Goal: Task Accomplishment & Management: Manage account settings

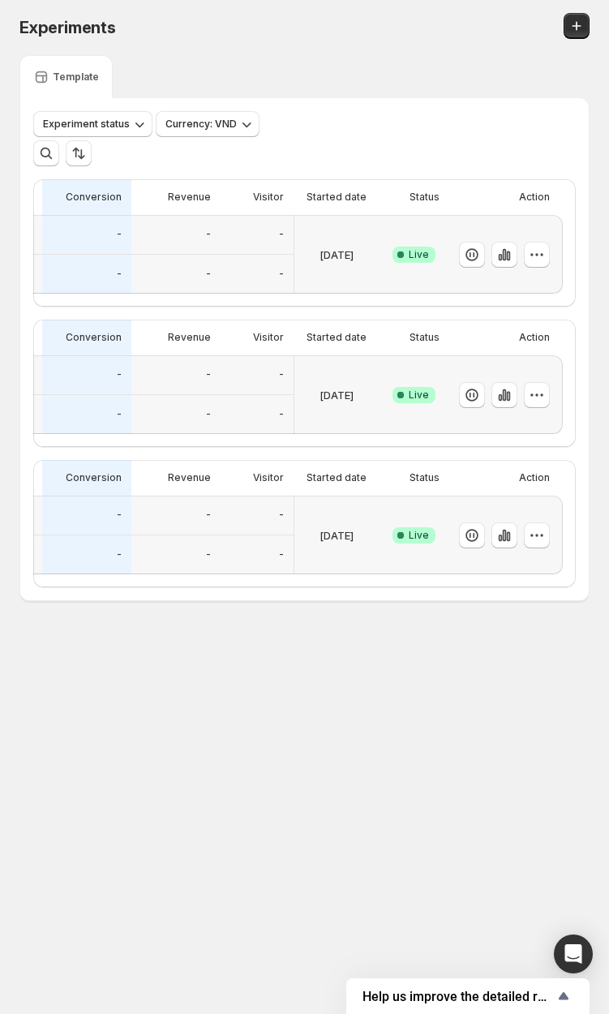
scroll to position [0, 200]
click at [335, 78] on div "Template" at bounding box center [304, 76] width 570 height 43
click at [486, 544] on icon "button" at bounding box center [537, 535] width 16 height 16
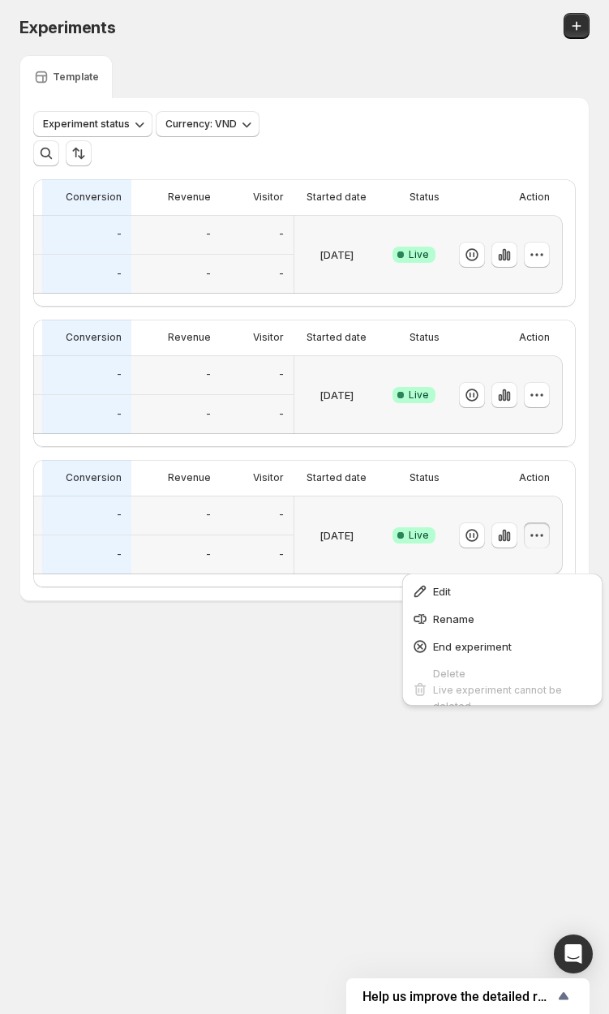
click at [486, 591] on span "Edit" at bounding box center [513, 591] width 160 height 16
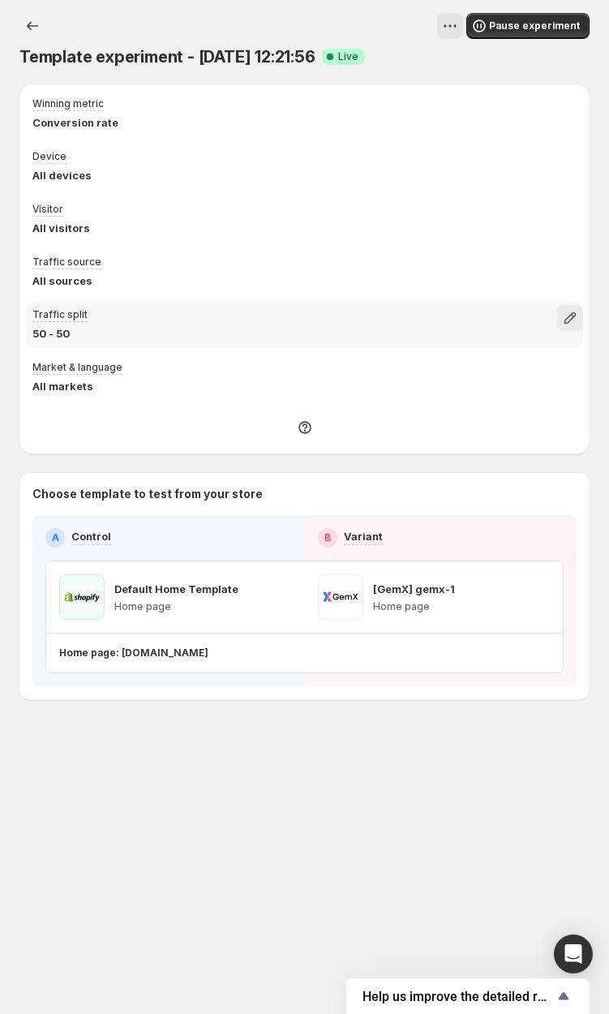
click at [486, 302] on div "Traffic split 50 - 50" at bounding box center [304, 325] width 557 height 46
click at [486, 312] on icon "button" at bounding box center [570, 318] width 16 height 16
drag, startPoint x: 451, startPoint y: 362, endPoint x: 320, endPoint y: 356, distance: 131.5
type input "*"
click at [356, 356] on input "range" at bounding box center [473, 354] width 234 height 23
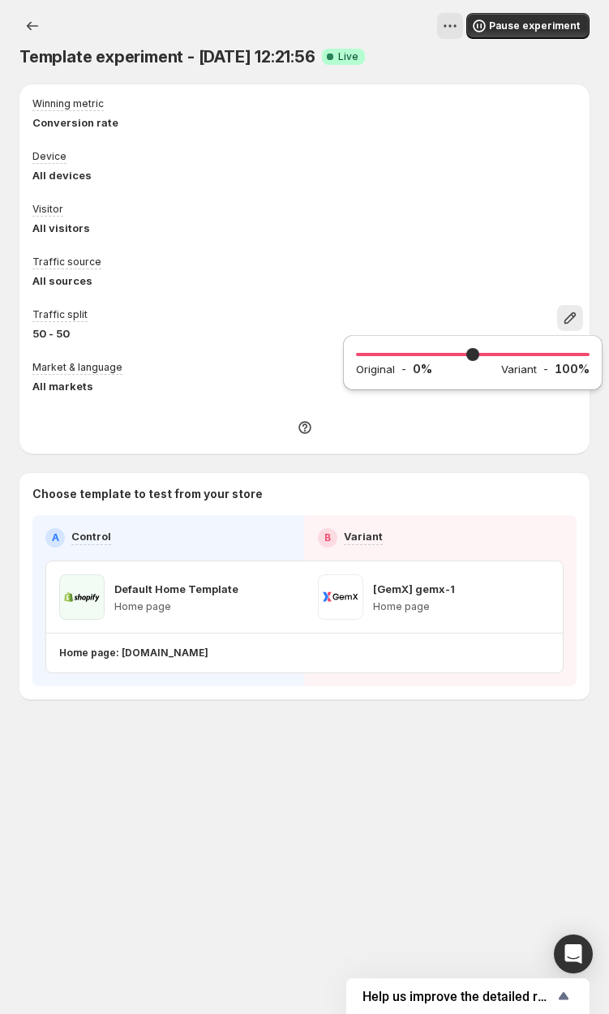
click at [438, 63] on div "Template experiment - [DATE] 12:21:56 Success Complete Live" at bounding box center [304, 56] width 570 height 23
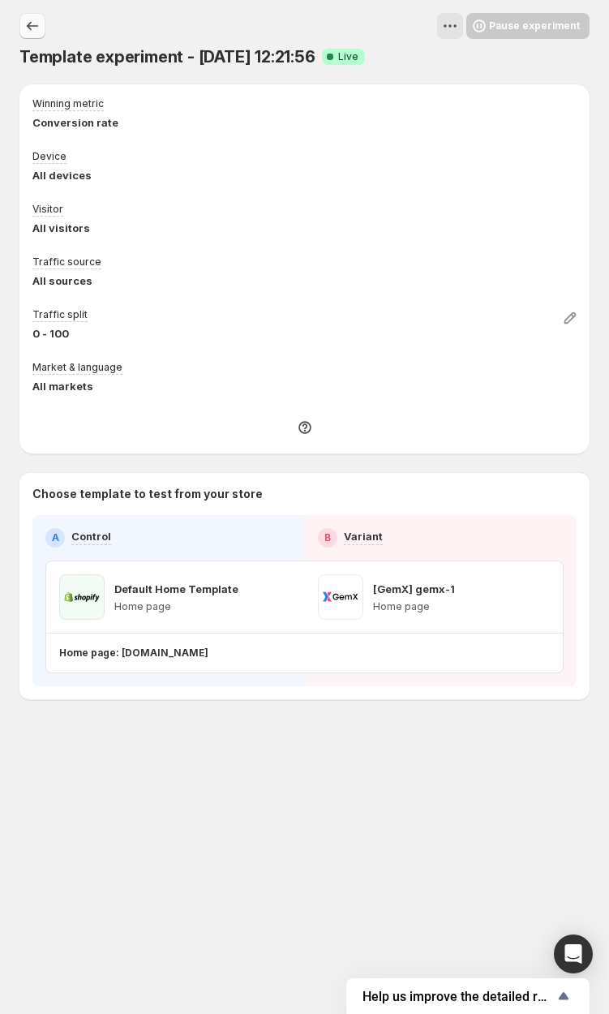
click at [26, 14] on button "Experiments" at bounding box center [32, 26] width 26 height 26
click at [35, 24] on icon "Experiments" at bounding box center [32, 26] width 16 height 16
click at [32, 25] on icon "Experiments" at bounding box center [32, 26] width 16 height 16
click at [354, 40] on div "Template experiment - Sep 12, 12:21:56 Success Complete Live Pause experiment" at bounding box center [304, 40] width 570 height 55
click at [360, 49] on span "Success Complete Live" at bounding box center [343, 57] width 43 height 16
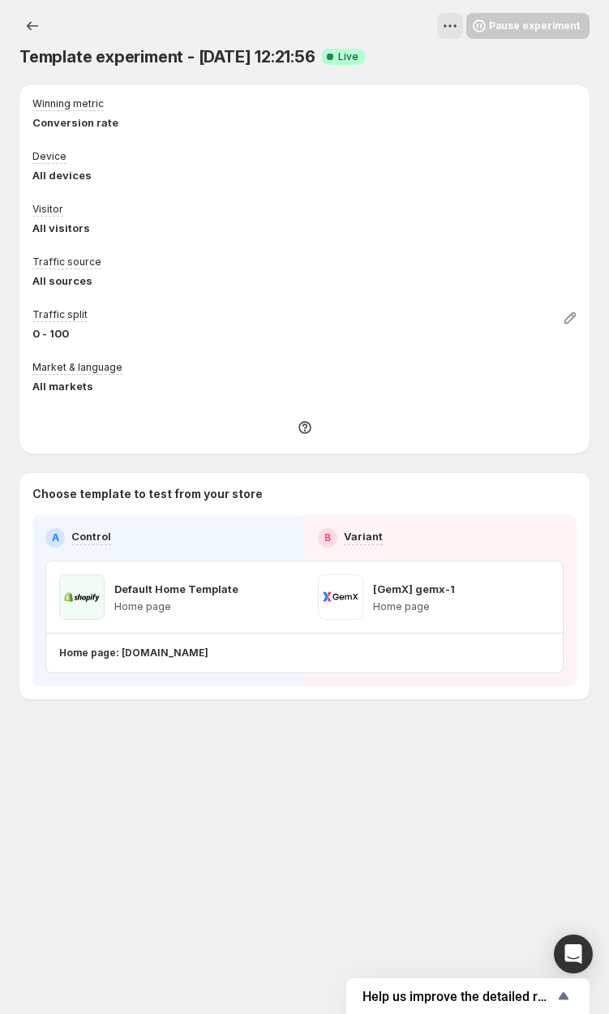
click at [360, 49] on span "Success Complete Live" at bounding box center [343, 57] width 43 height 16
click at [365, 54] on span "Success Complete Live" at bounding box center [343, 57] width 43 height 16
click at [486, 314] on icon "button" at bounding box center [570, 318] width 16 height 16
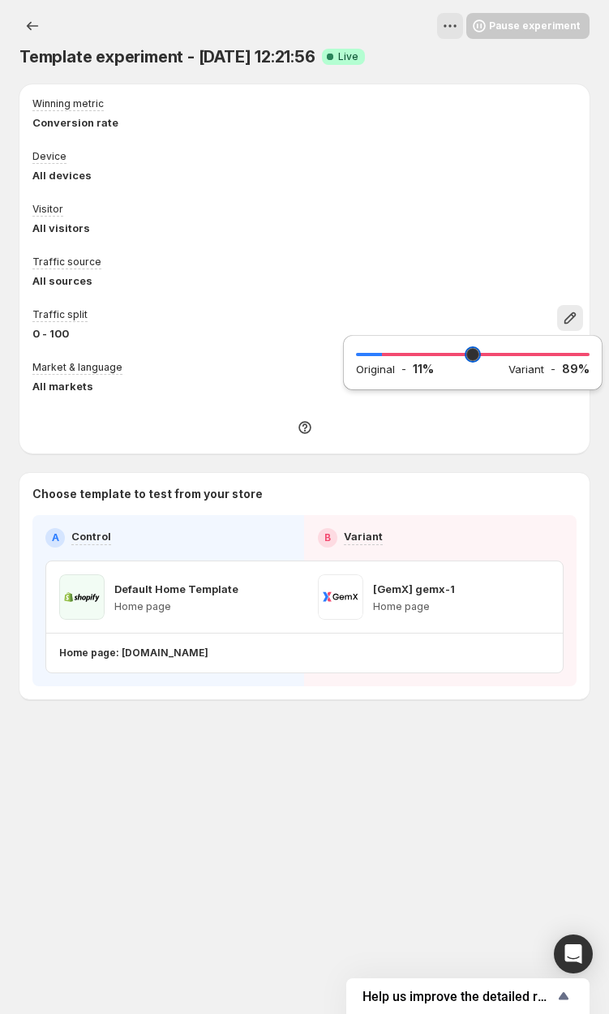
drag, startPoint x: 385, startPoint y: 350, endPoint x: 402, endPoint y: 351, distance: 16.3
click at [386, 350] on input "range" at bounding box center [473, 354] width 234 height 23
type input "**"
click at [385, 358] on input "range" at bounding box center [473, 354] width 234 height 23
click at [406, 55] on div "Template experiment - Sep 12, 12:21:56 Success Complete Live" at bounding box center [304, 56] width 570 height 23
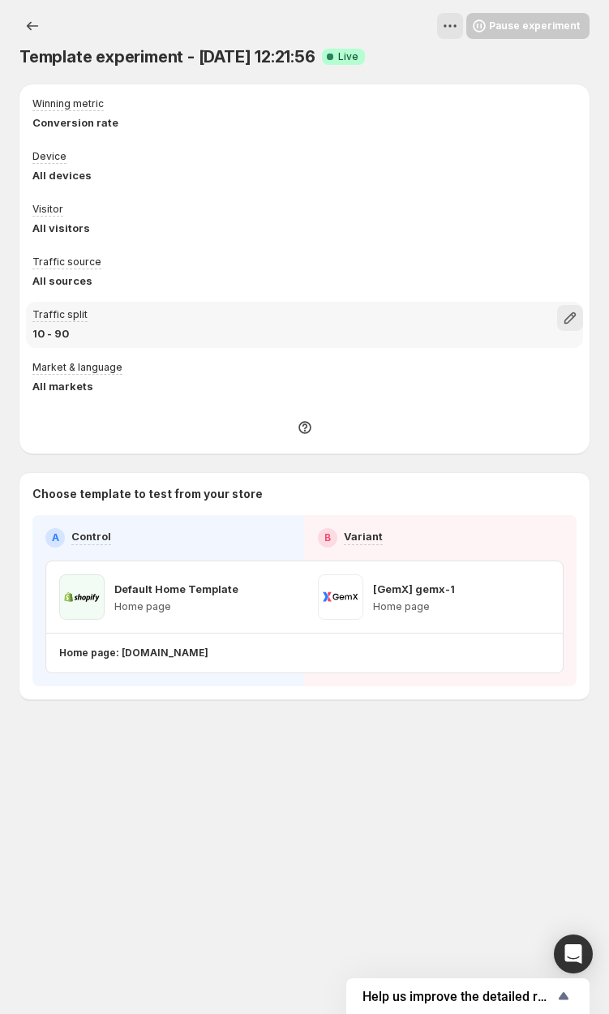
click at [486, 311] on icon "button" at bounding box center [570, 318] width 16 height 16
drag, startPoint x: 384, startPoint y: 351, endPoint x: 346, endPoint y: 341, distance: 38.8
type input "*"
click at [356, 356] on input "range" at bounding box center [473, 354] width 234 height 23
click at [363, 8] on div "Template experiment - Sep 12, 12:21:56. This page is ready Template experiment …" at bounding box center [304, 40] width 570 height 81
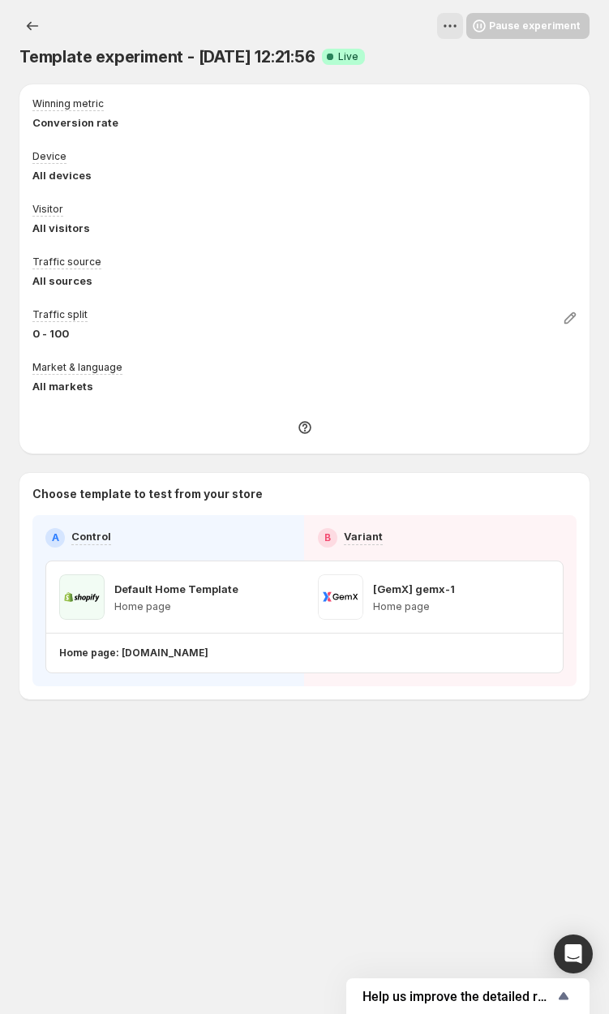
click at [359, 58] on span "Live" at bounding box center [348, 56] width 20 height 13
click at [415, 49] on div "Template experiment - Sep 12, 12:21:56 Success Complete Live" at bounding box center [304, 56] width 570 height 23
click at [338, 51] on icon at bounding box center [330, 57] width 16 height 16
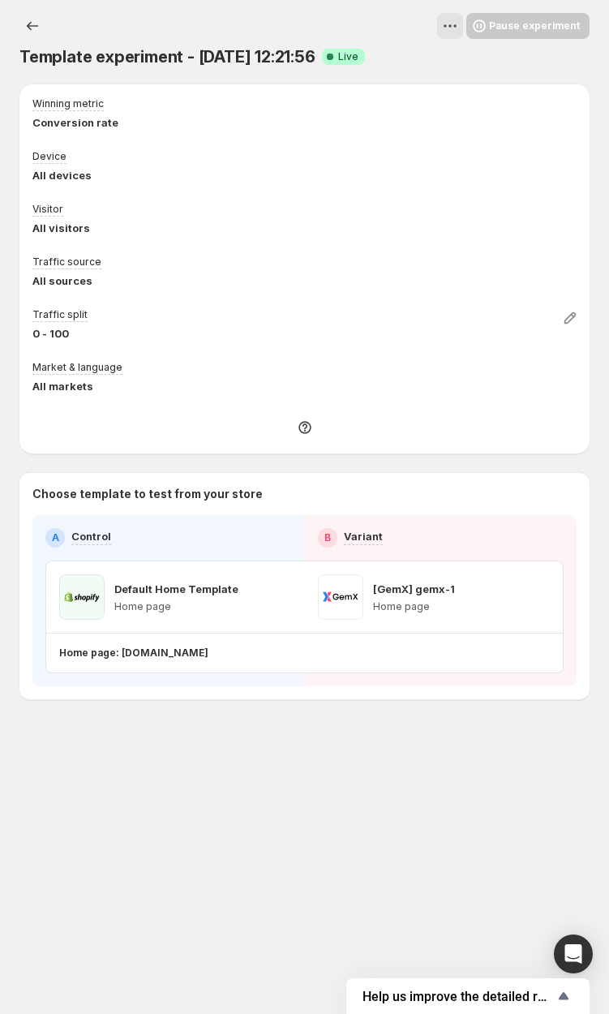
click at [338, 51] on icon at bounding box center [330, 57] width 16 height 16
click at [355, 53] on span "Live" at bounding box center [348, 56] width 20 height 13
click at [367, 24] on div at bounding box center [269, 26] width 389 height 26
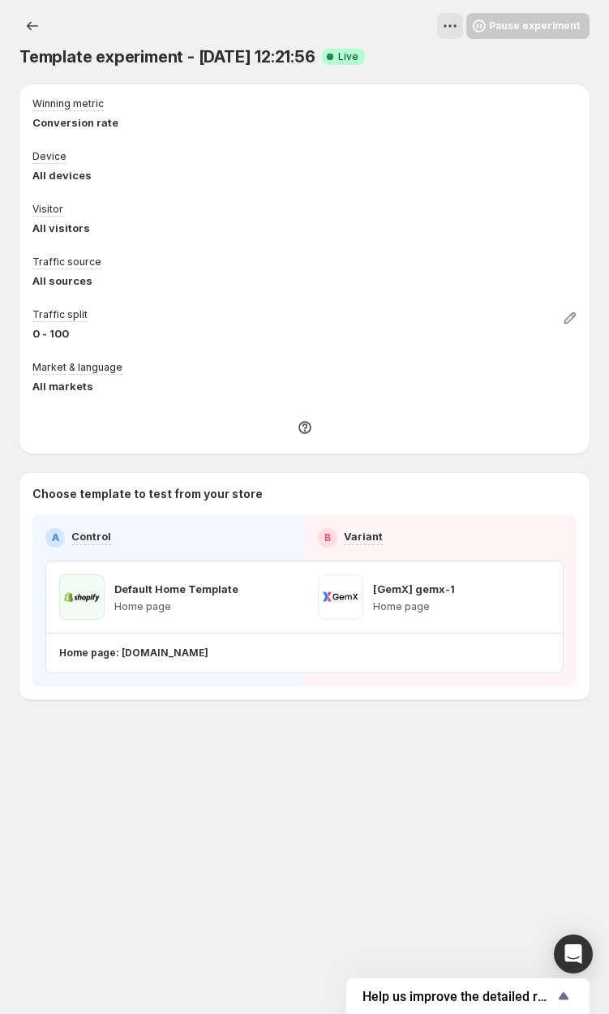
click at [360, 13] on div at bounding box center [269, 26] width 389 height 26
click at [333, 35] on div at bounding box center [269, 26] width 389 height 26
click at [39, 28] on icon "Experiments" at bounding box center [32, 26] width 16 height 16
click at [458, 28] on icon "View actions for Template experiment - Sep 12, 12:21:56" at bounding box center [450, 26] width 16 height 16
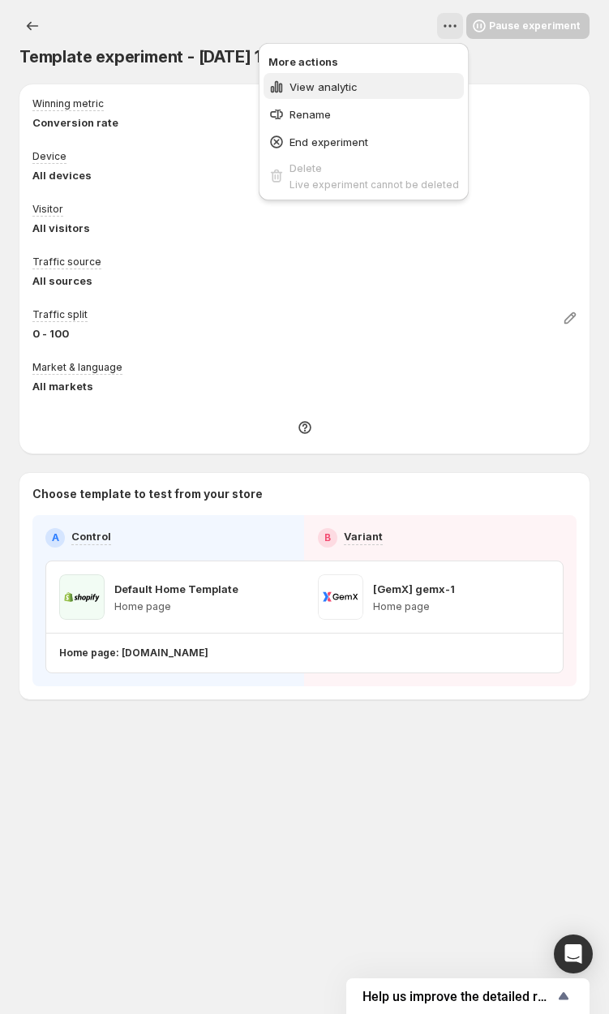
click at [373, 83] on span "View analytic" at bounding box center [375, 87] width 170 height 16
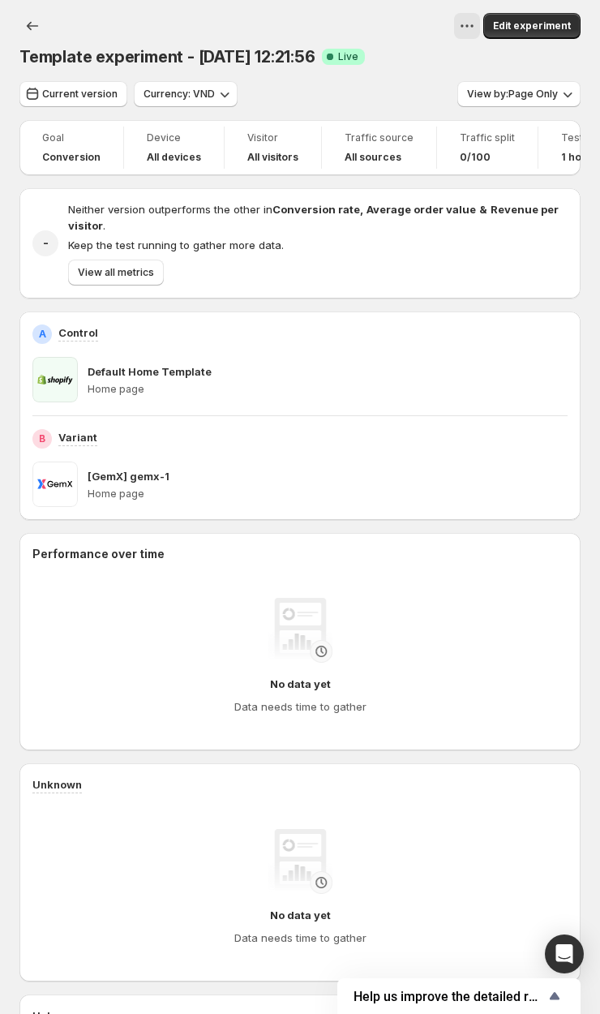
click at [432, 43] on div "Template experiment - Sep 12, 12:21:56 Success Complete Live Edit experiment" at bounding box center [299, 40] width 561 height 55
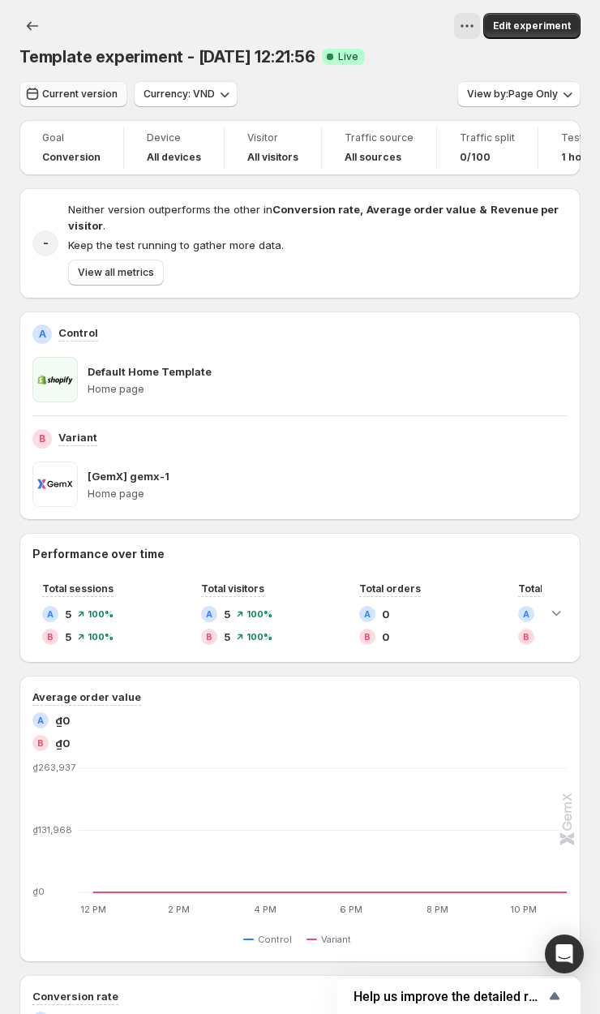
click at [95, 92] on span "Current version" at bounding box center [79, 94] width 75 height 13
select select "**********"
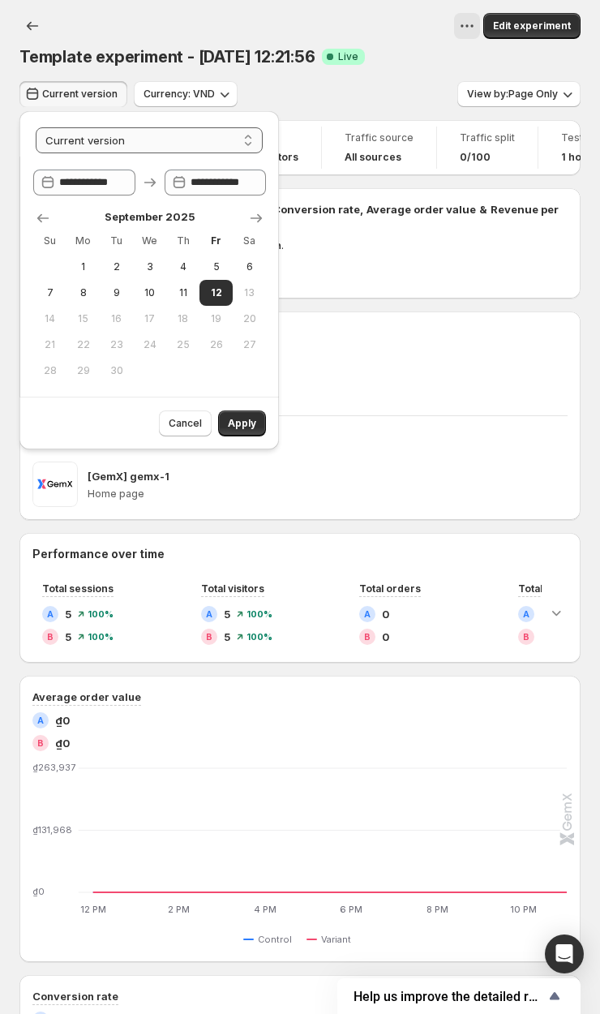
click at [84, 141] on select "**********" at bounding box center [149, 140] width 227 height 26
click at [357, 98] on div "Current version Currency: VND View by: Page Only" at bounding box center [299, 94] width 561 height 26
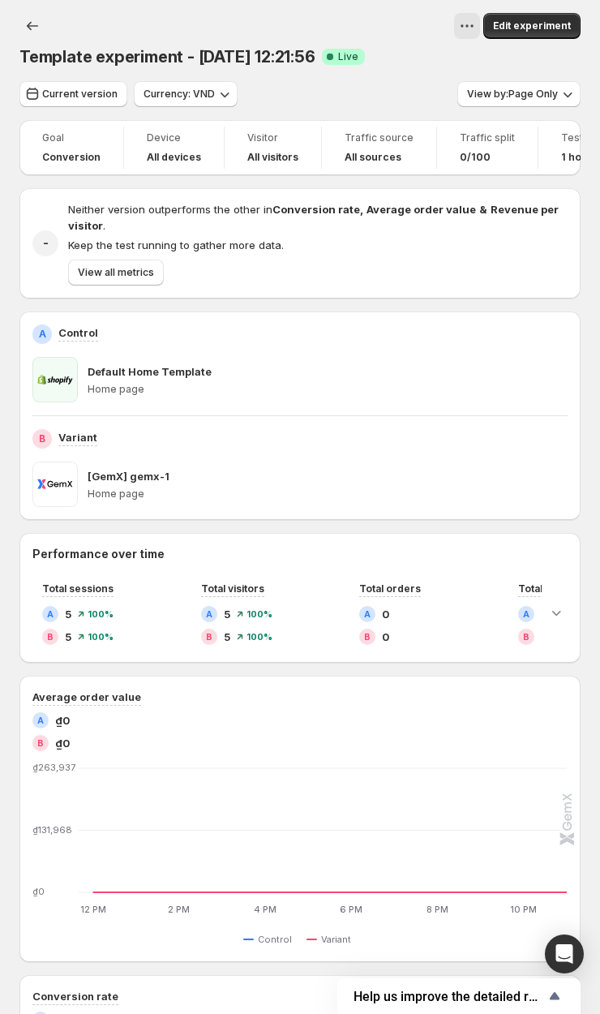
click at [399, 99] on div "Current version Currency: VND View by: Page Only" at bounding box center [299, 94] width 561 height 26
click at [486, 151] on div "Test duration 1 hour 4 minutes" at bounding box center [603, 148] width 128 height 42
click at [486, 153] on div "Test duration 1 hour 4 minutes" at bounding box center [602, 148] width 109 height 42
click at [400, 158] on div "All sources" at bounding box center [379, 157] width 69 height 13
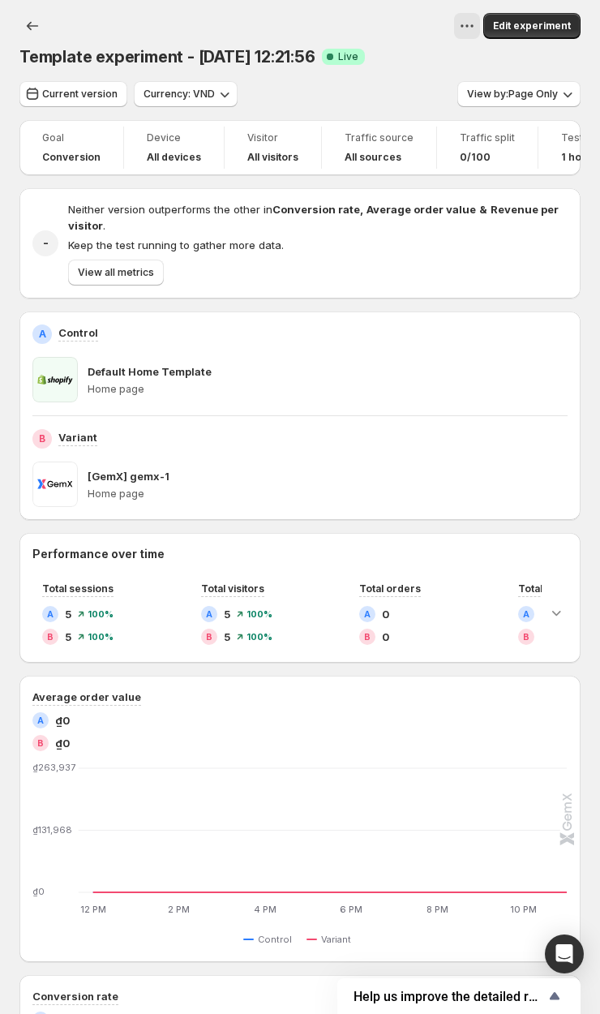
click at [400, 158] on div "All sources" at bounding box center [379, 157] width 69 height 13
click at [266, 153] on h4 "All visitors" at bounding box center [272, 157] width 51 height 13
click at [402, 41] on div "Template experiment - Sep 12, 12:21:56 Success Complete Live Edit experiment" at bounding box center [299, 40] width 561 height 55
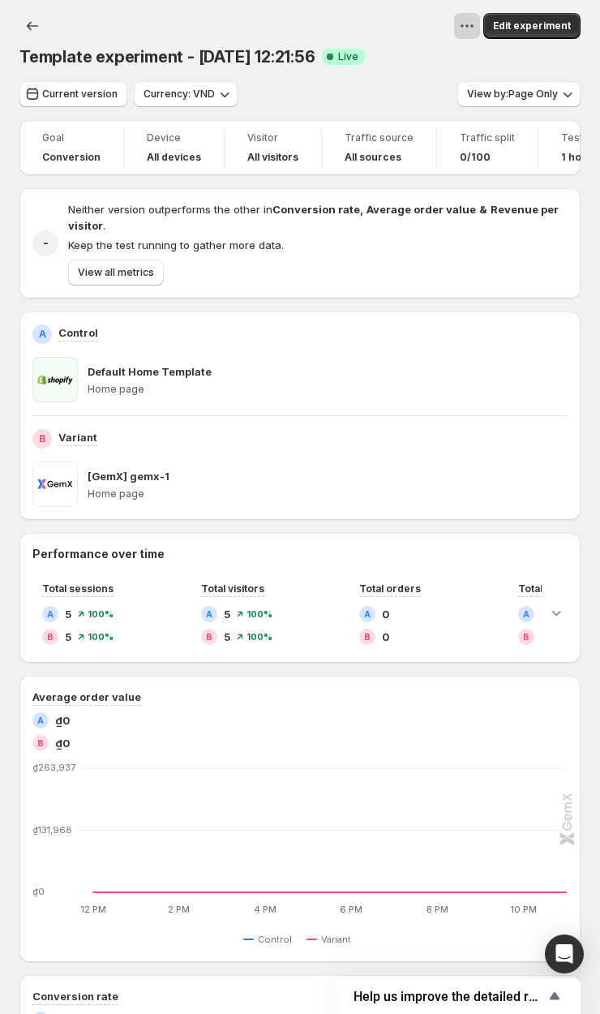
click at [475, 34] on button "View actions for Template experiment - Sep 12, 12:21:56" at bounding box center [467, 26] width 26 height 26
click at [381, 29] on div at bounding box center [278, 26] width 406 height 26
click at [75, 63] on span "Template experiment - [DATE] 12:21:56" at bounding box center [167, 56] width 296 height 19
click at [28, 16] on button "Back" at bounding box center [32, 26] width 26 height 26
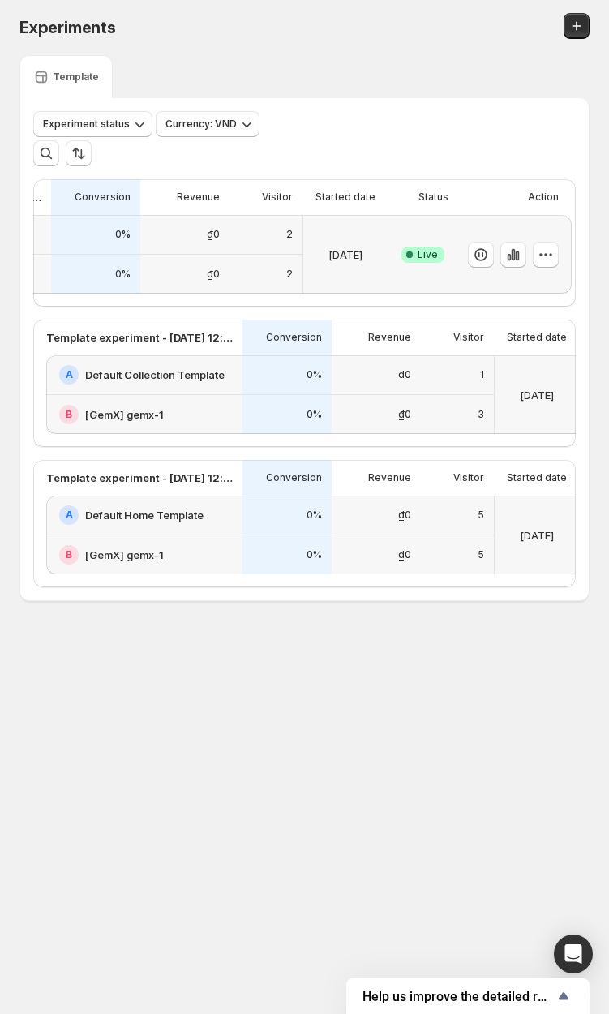
scroll to position [0, 200]
click at [486, 252] on icon "button" at bounding box center [537, 255] width 16 height 16
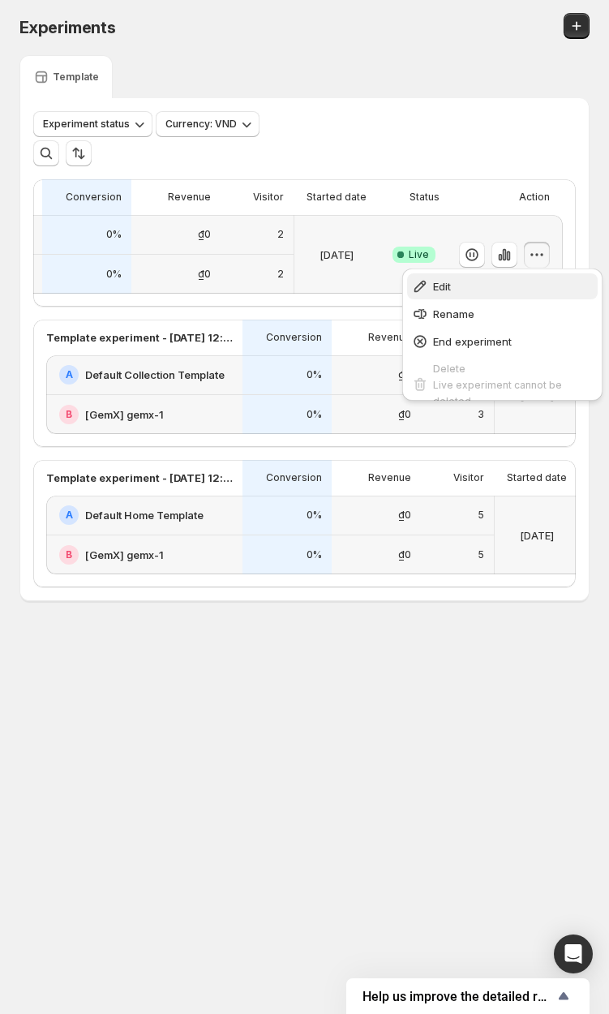
click at [486, 293] on span "Edit" at bounding box center [513, 286] width 160 height 16
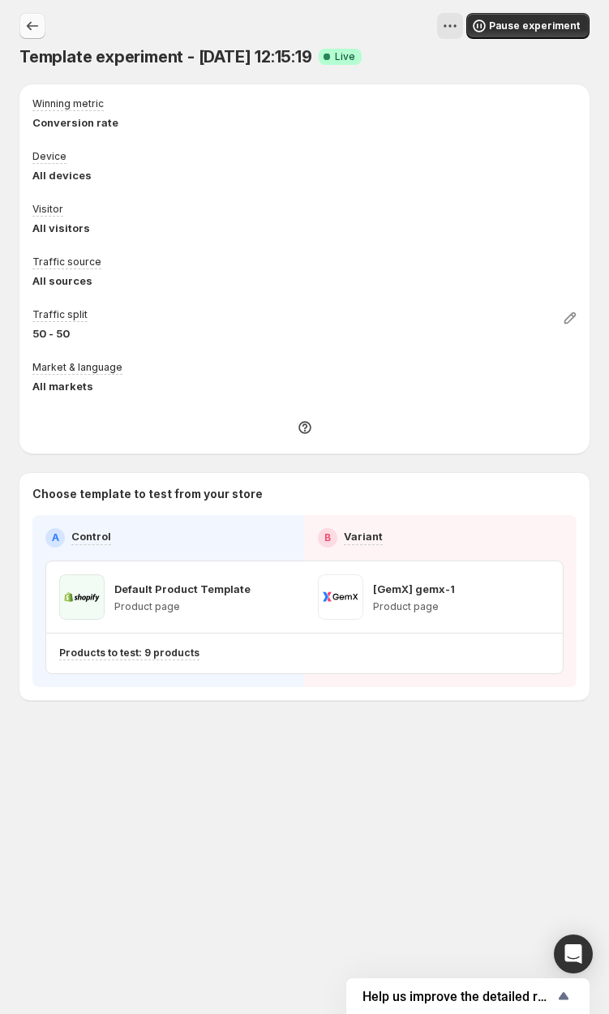
click at [38, 24] on icon "Experiments" at bounding box center [32, 26] width 16 height 16
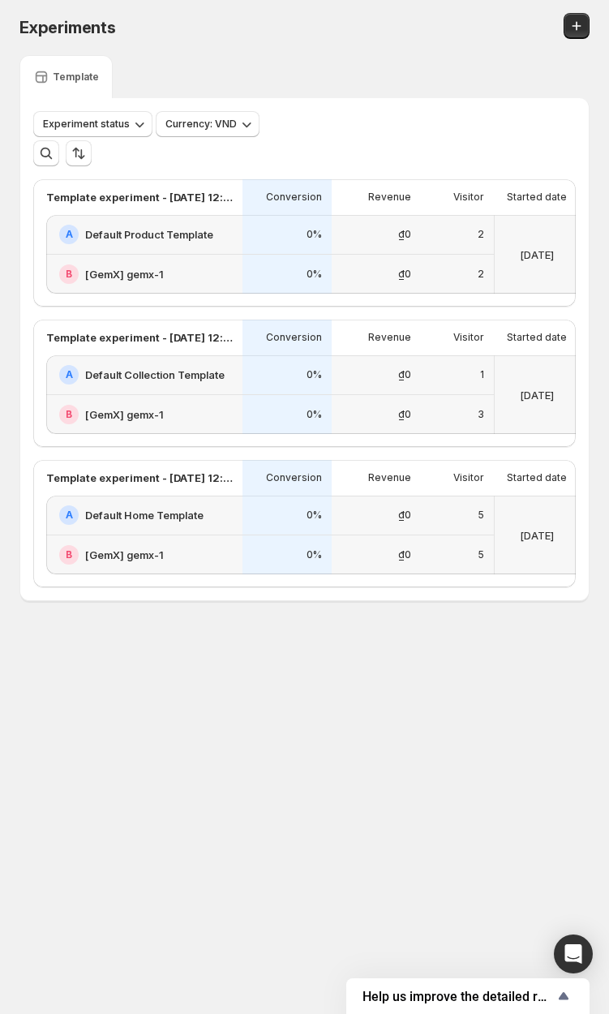
drag, startPoint x: 406, startPoint y: 614, endPoint x: 415, endPoint y: 617, distance: 9.2
click at [415, 587] on div "Template experiment - Sep 12, 12:21:56 Conversion Revenue Visitor Started date …" at bounding box center [304, 523] width 543 height 127
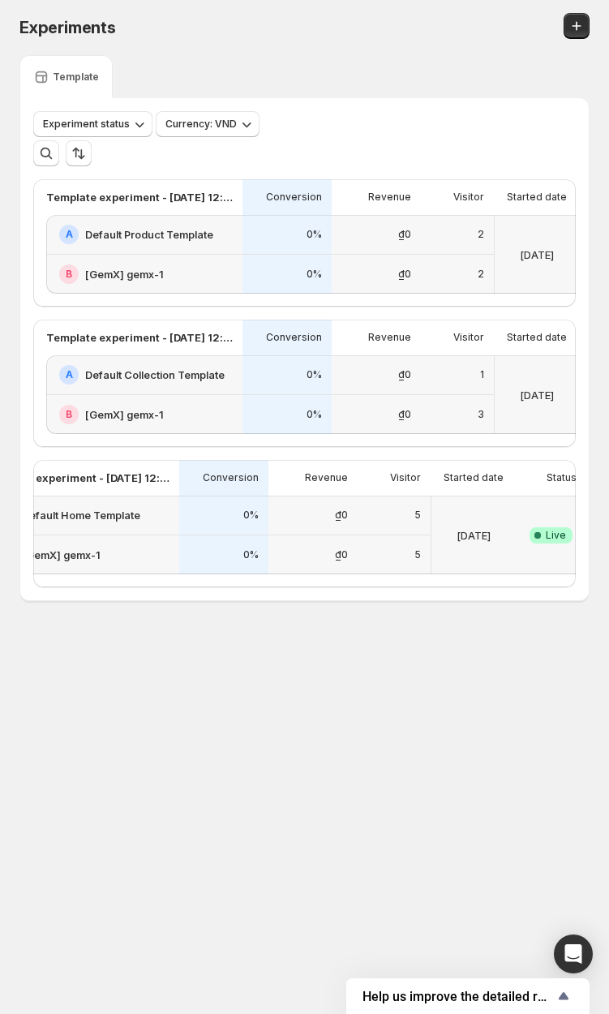
scroll to position [0, 200]
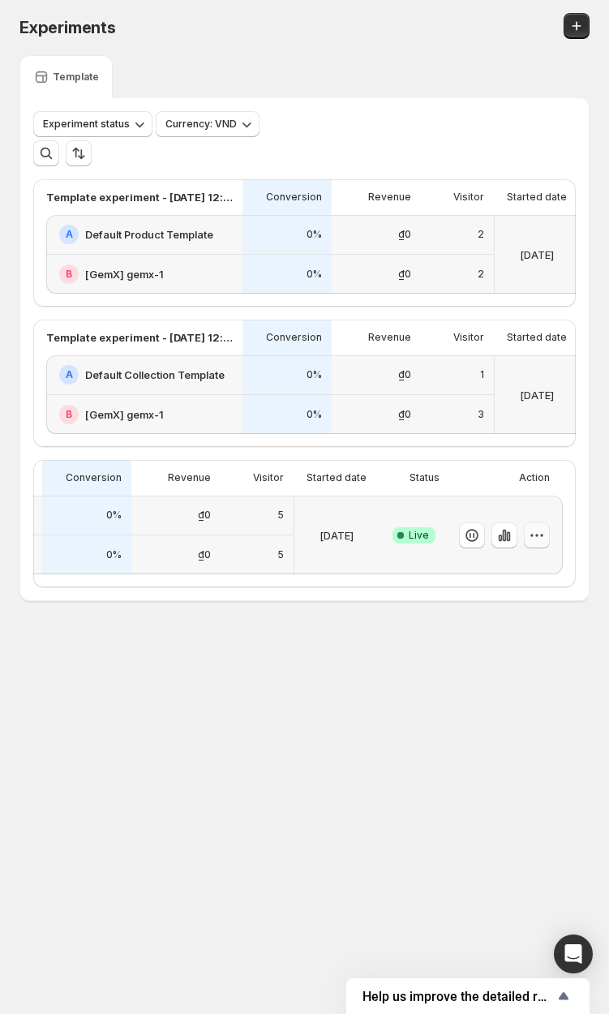
click at [486, 544] on icon "button" at bounding box center [537, 535] width 16 height 16
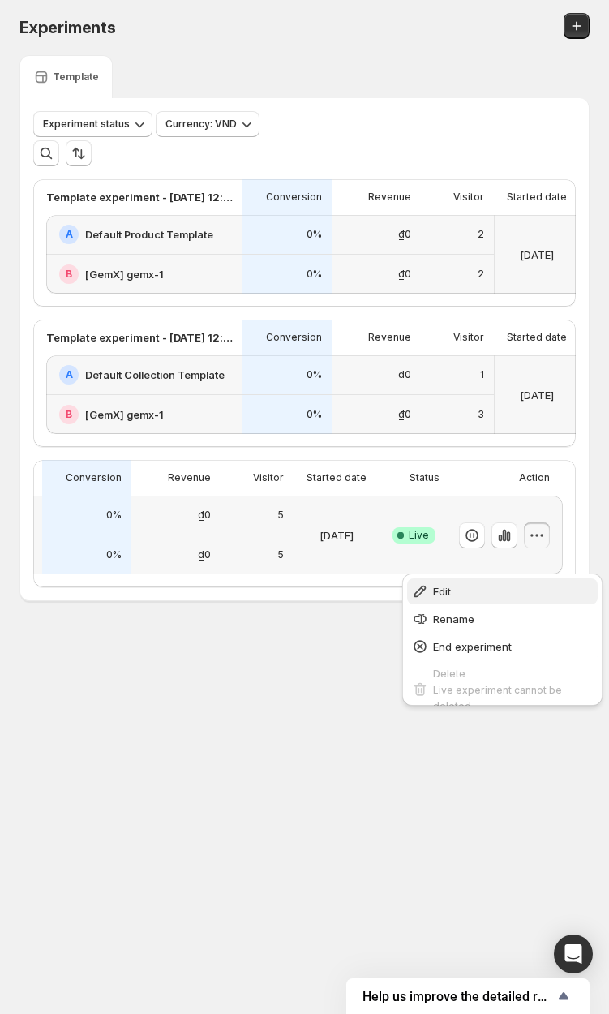
click at [486, 591] on span "Edit" at bounding box center [513, 591] width 160 height 16
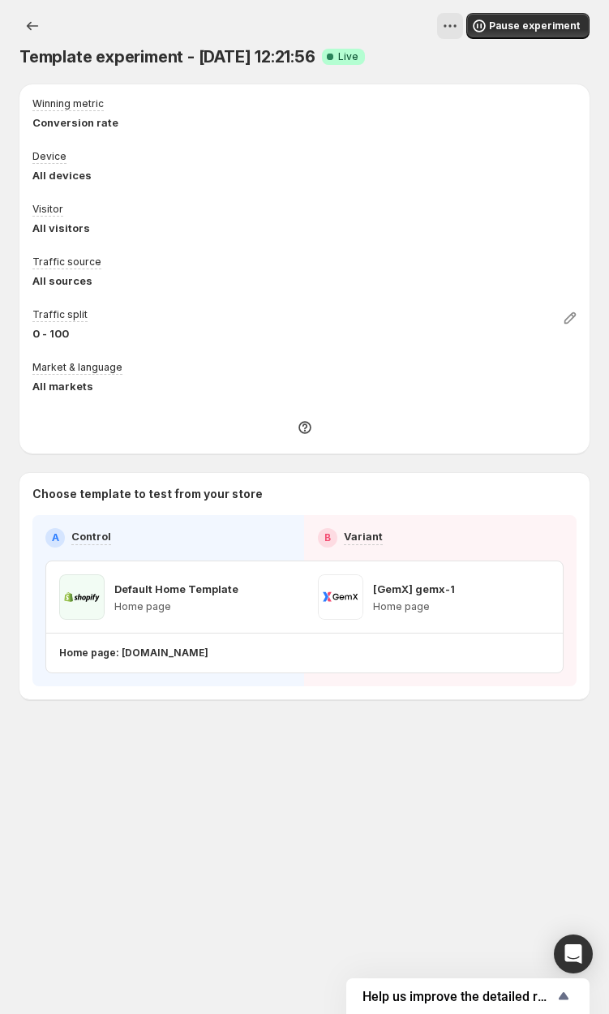
click at [309, 30] on div at bounding box center [269, 26] width 389 height 26
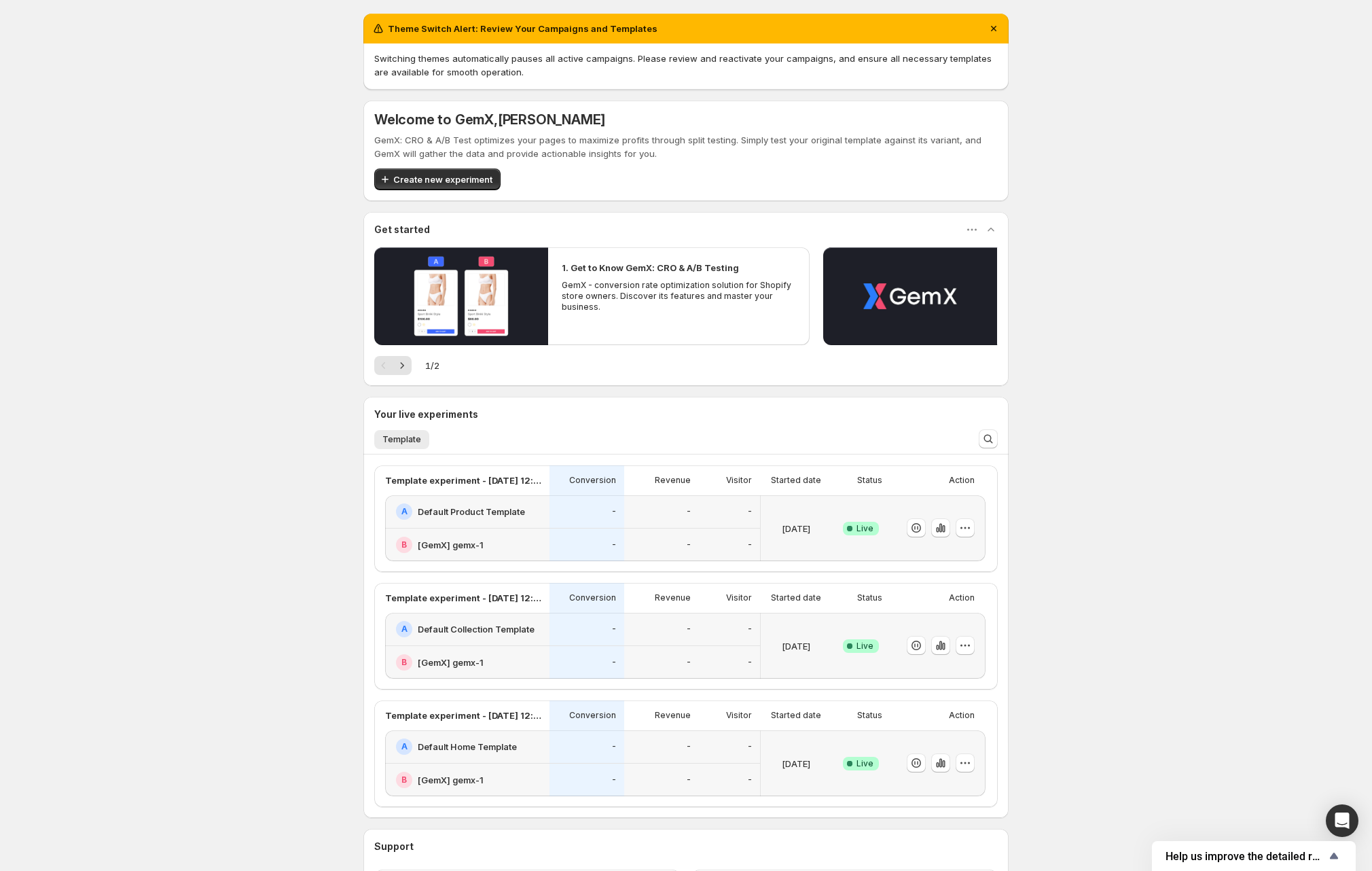
scroll to position [118, 0]
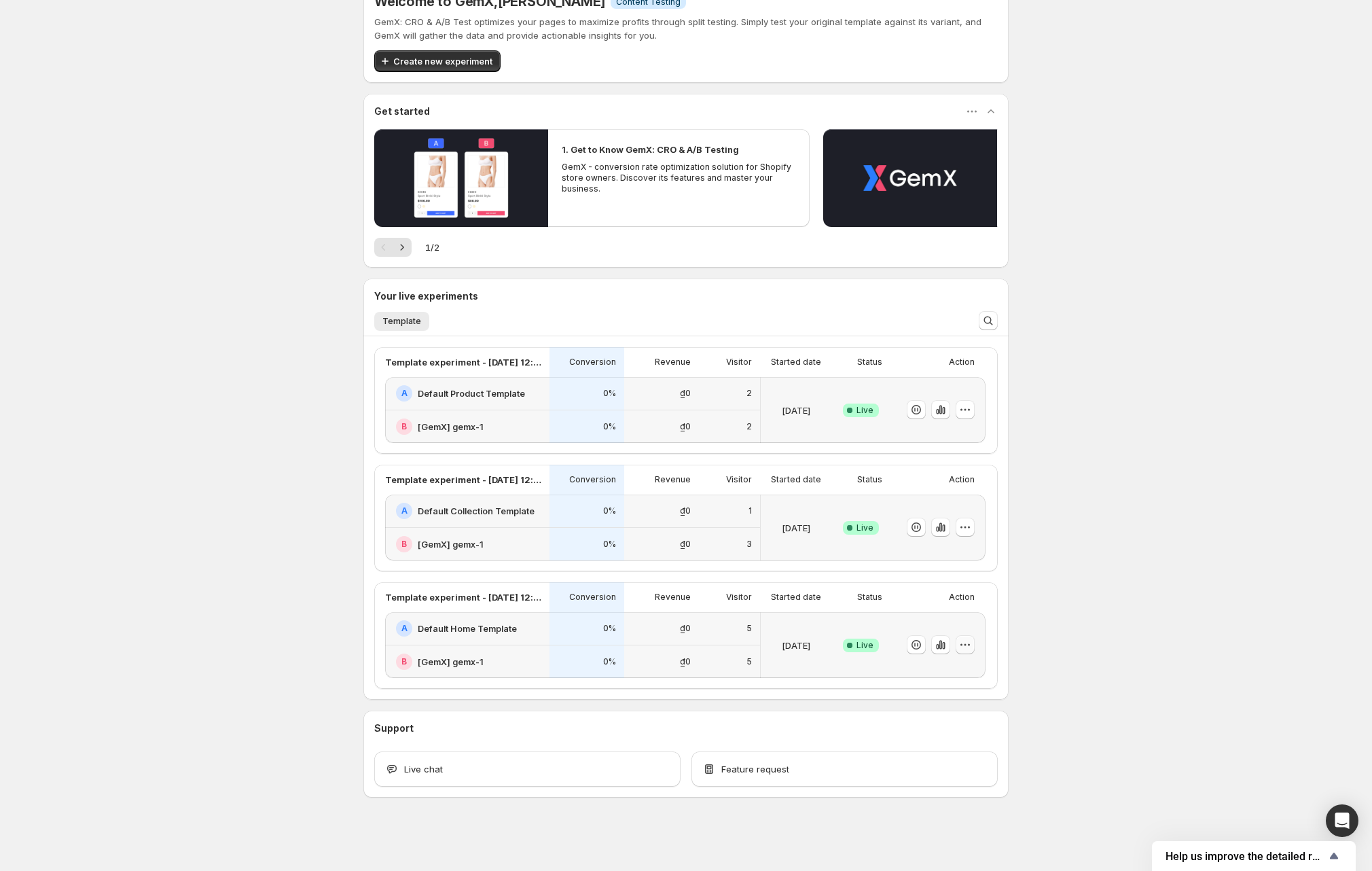
click at [972, 648] on icon "button" at bounding box center [965, 645] width 13 height 13
click at [969, 667] on span "Edit" at bounding box center [982, 673] width 142 height 13
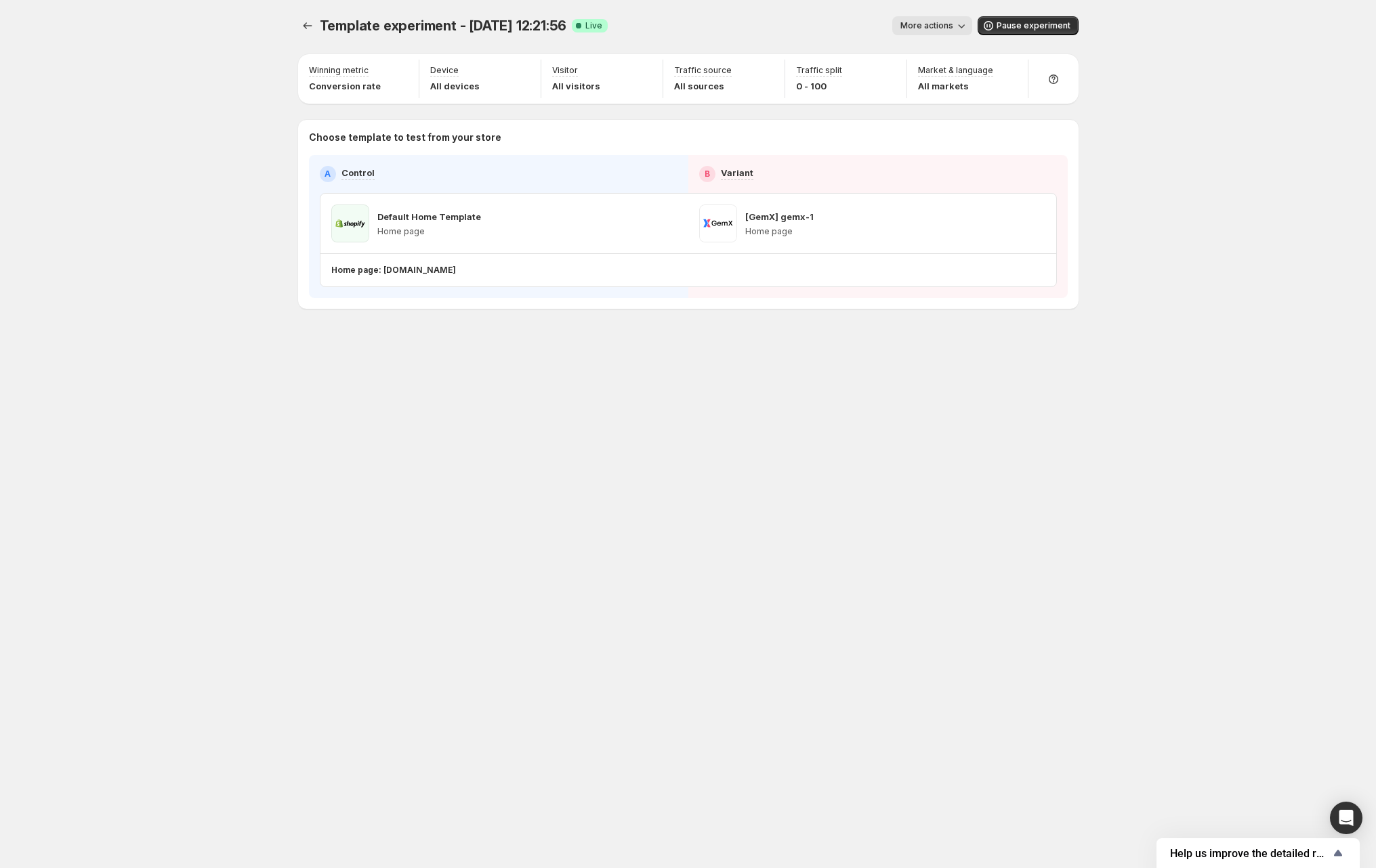
click at [317, 27] on div at bounding box center [309, 25] width 22 height 19
click at [314, 25] on button "Experiments" at bounding box center [307, 25] width 19 height 19
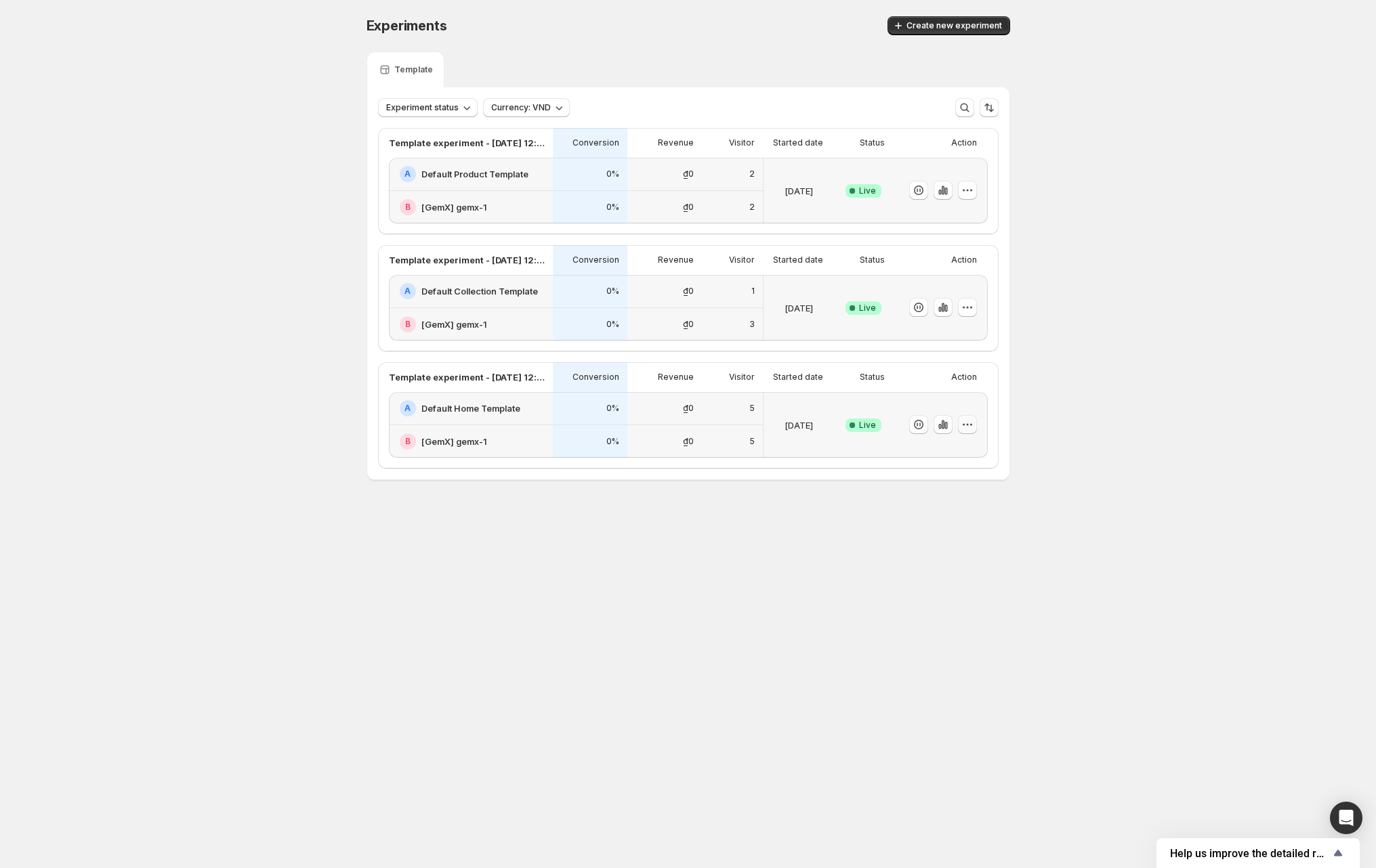
click at [973, 425] on icon "button" at bounding box center [967, 425] width 13 height 13
click at [955, 443] on button "Edit" at bounding box center [971, 452] width 167 height 22
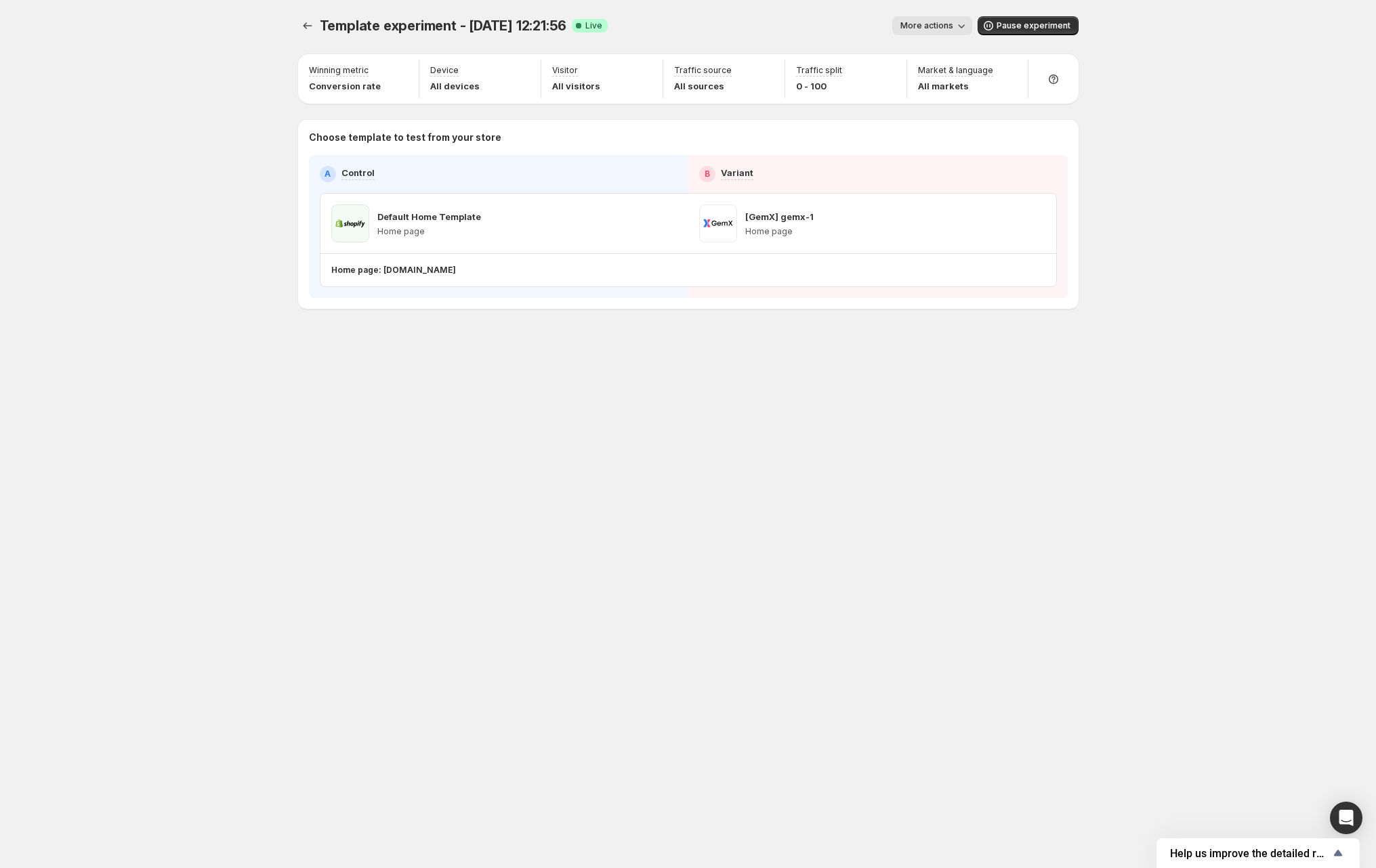
click at [111, 554] on div "Template experiment - [DATE] 12:21:56. This page is ready Template experiment -…" at bounding box center [688, 434] width 1376 height 868
